Goal: Transaction & Acquisition: Download file/media

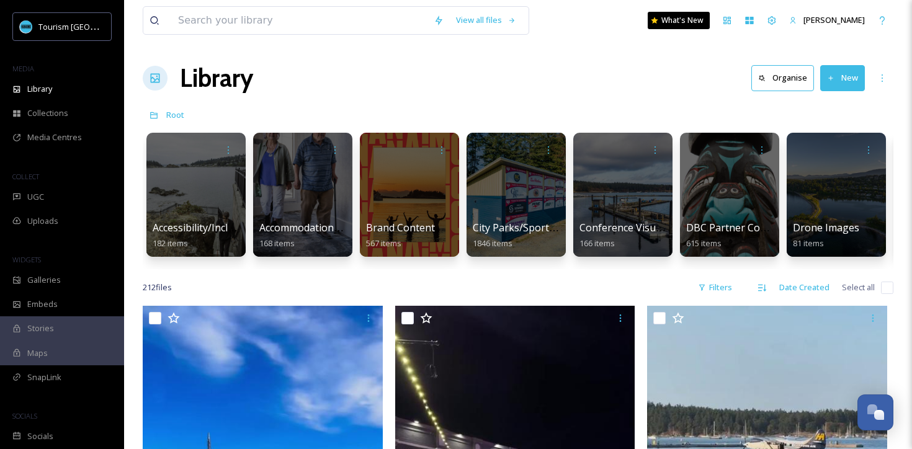
click at [407, 4] on div "View all files What's [GEOGRAPHIC_DATA][PERSON_NAME]" at bounding box center [518, 20] width 751 height 41
click at [839, 175] on div at bounding box center [836, 195] width 101 height 127
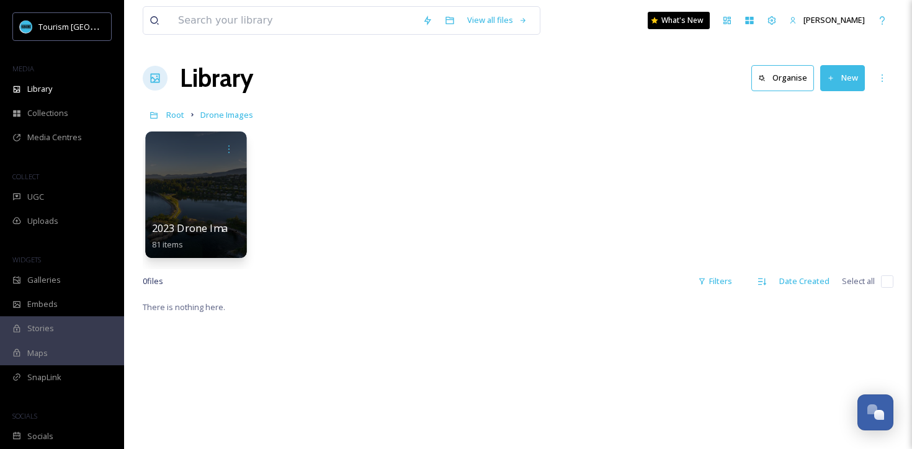
click at [222, 212] on div at bounding box center [195, 195] width 101 height 127
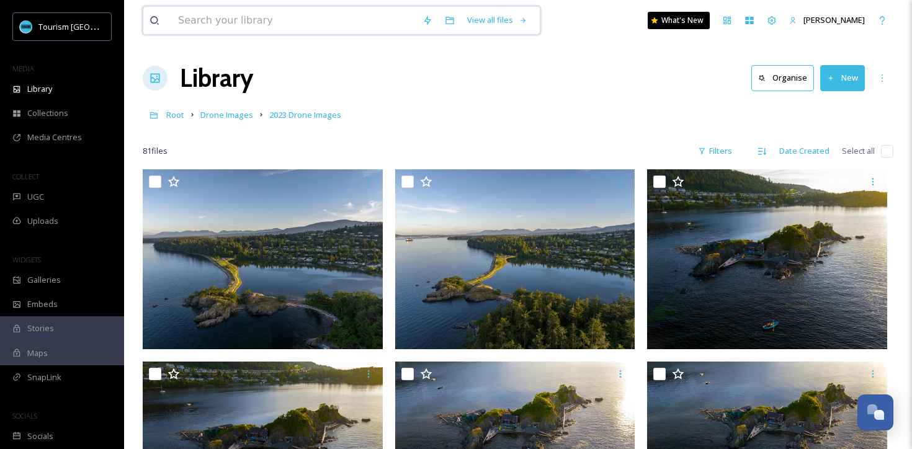
click at [241, 17] on input at bounding box center [294, 20] width 245 height 27
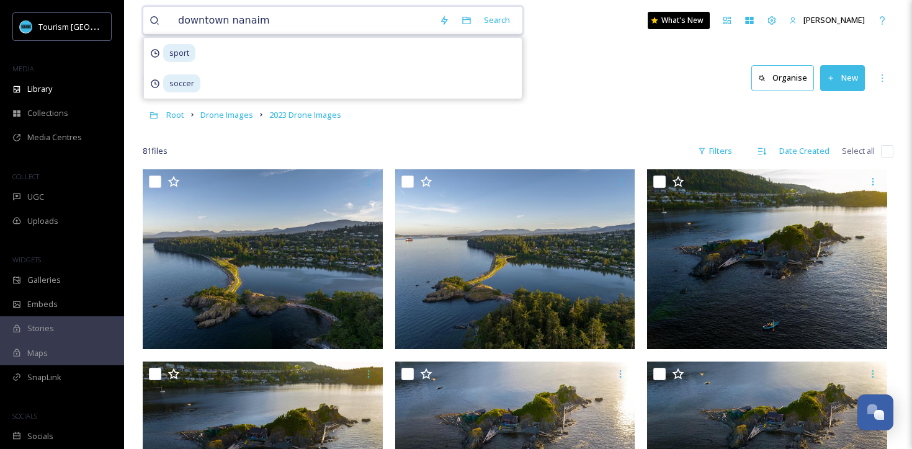
type input "downtown nanaimo"
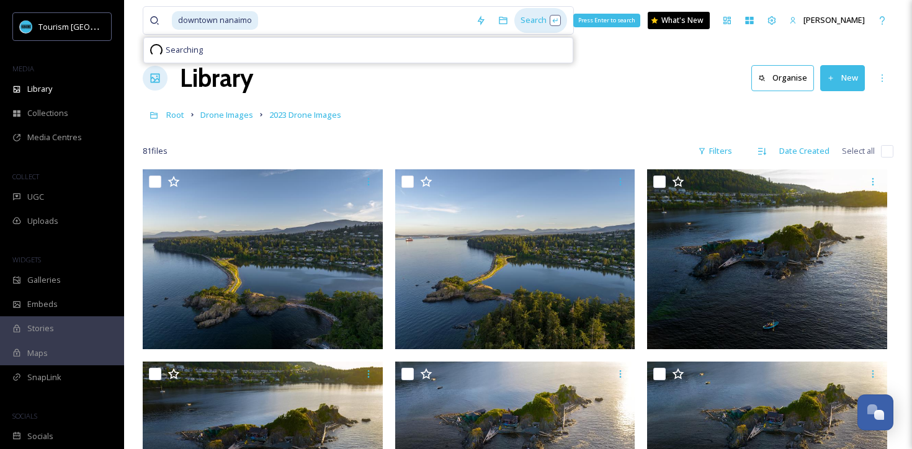
click at [529, 25] on div "Search Press Enter to search" at bounding box center [541, 20] width 53 height 24
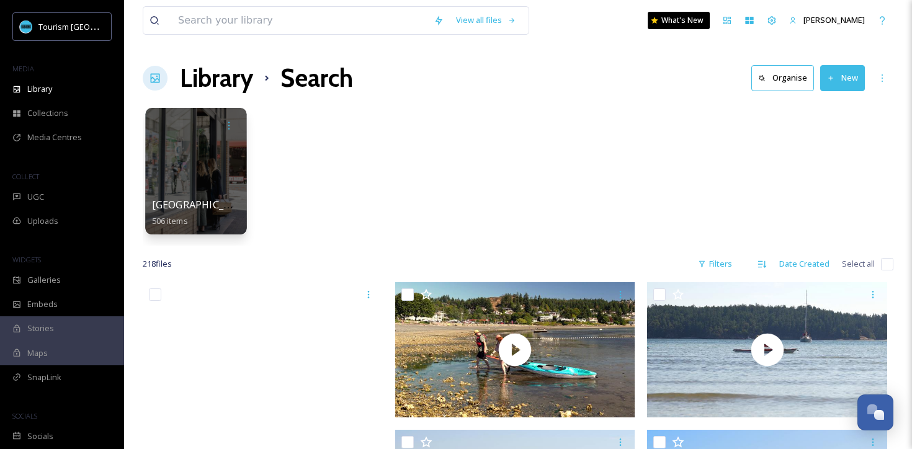
click at [215, 174] on div at bounding box center [195, 171] width 101 height 127
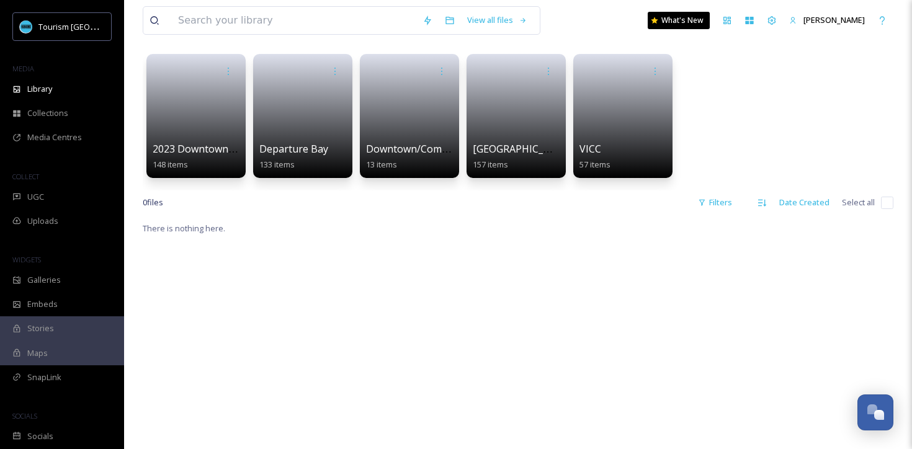
scroll to position [84, 0]
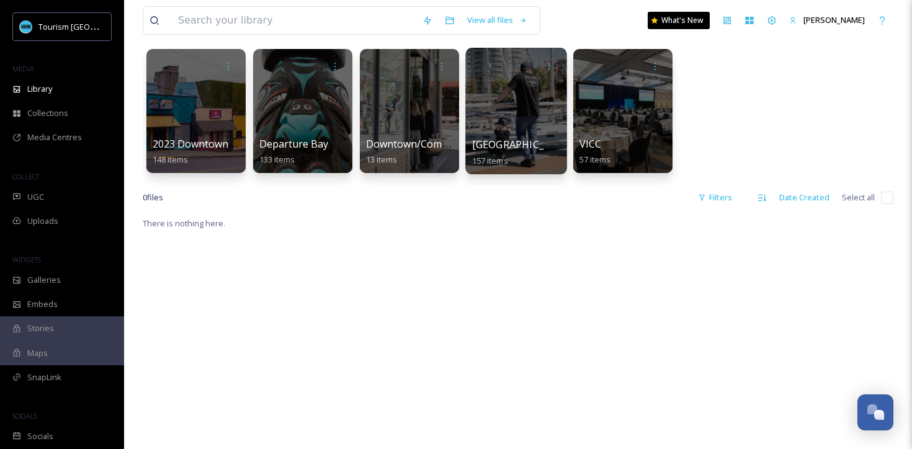
click at [524, 106] on div at bounding box center [515, 111] width 101 height 127
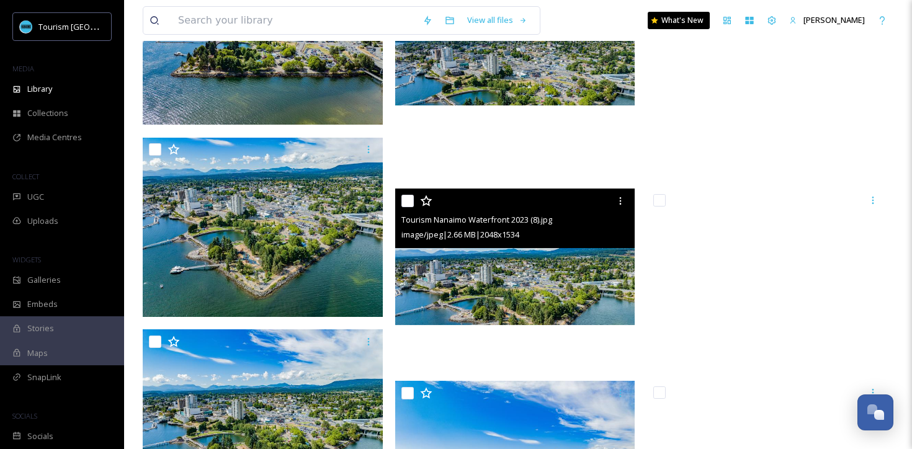
scroll to position [6440, 0]
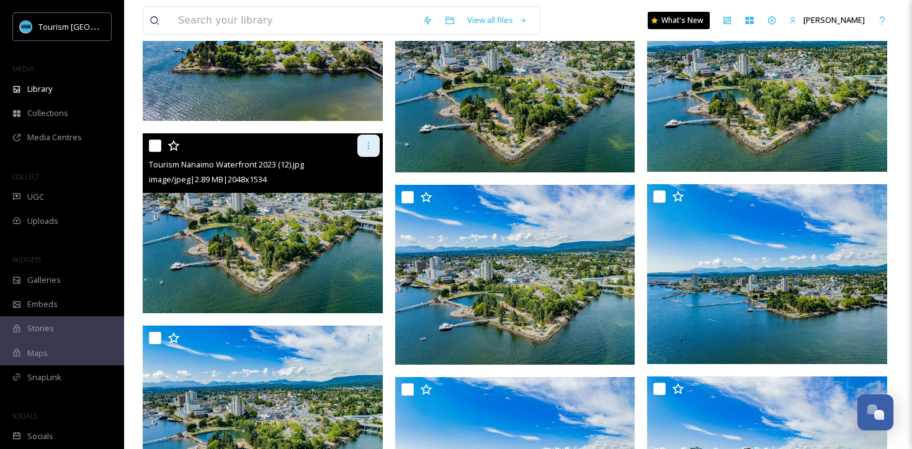
click at [362, 147] on div at bounding box center [368, 146] width 22 height 22
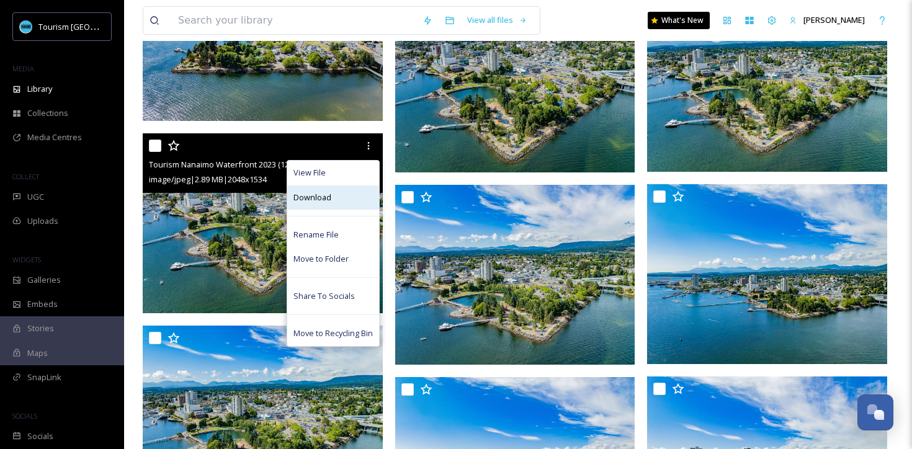
click at [338, 205] on div "Download" at bounding box center [333, 198] width 92 height 24
